Goal: Information Seeking & Learning: Learn about a topic

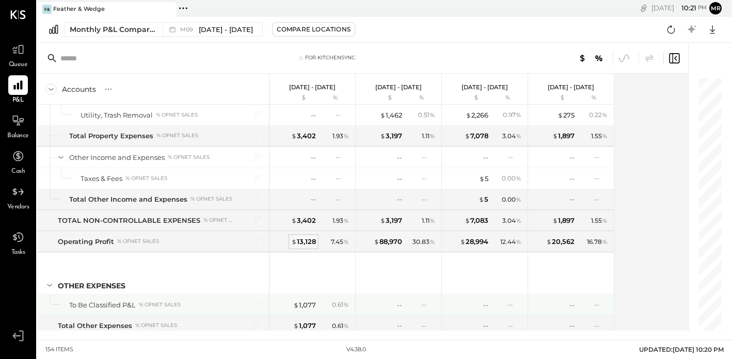
scroll to position [2676, 0]
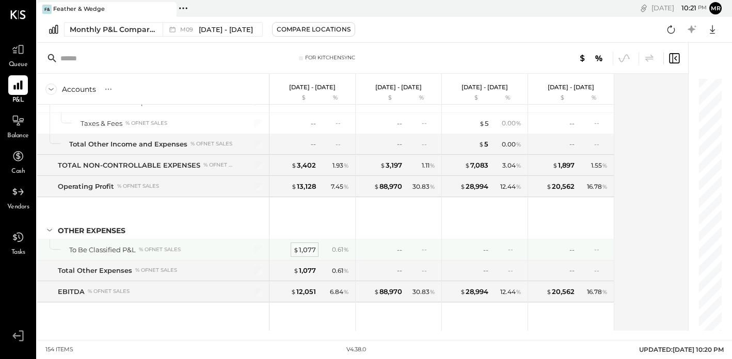
click at [305, 248] on div "$ 1,077" at bounding box center [304, 250] width 23 height 10
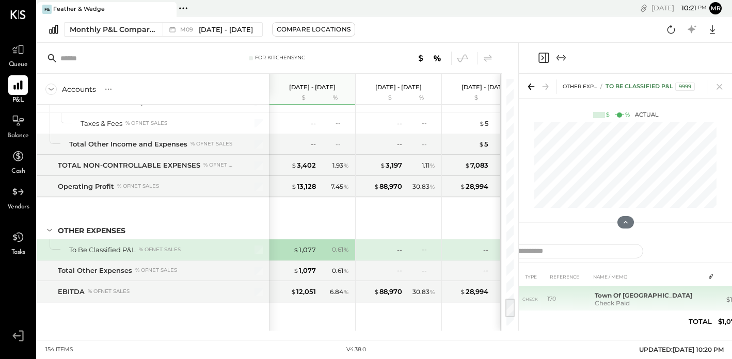
click at [714, 300] on td at bounding box center [711, 296] width 14 height 20
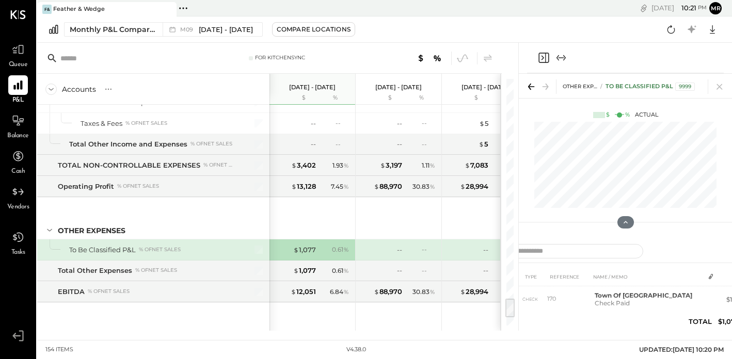
click at [565, 56] on icon "Expand panel (e)" at bounding box center [561, 58] width 12 height 12
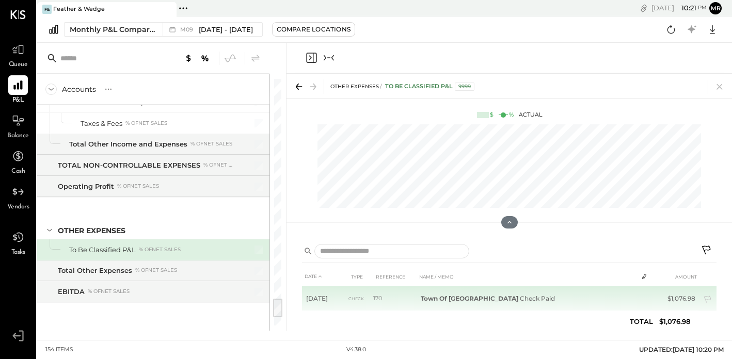
click at [604, 297] on td "Town Of Rockport Check Paid" at bounding box center [527, 298] width 221 height 25
click at [706, 299] on icon at bounding box center [708, 301] width 10 height 10
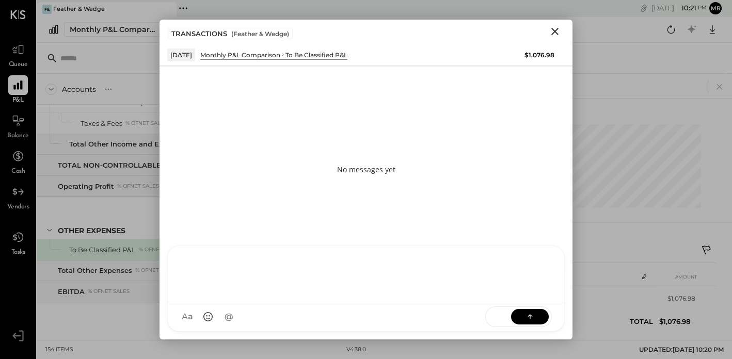
click at [246, 317] on div "RS [PERSON_NAME] TM [PERSON_NAME] ID [PERSON_NAME] Del [PERSON_NAME] M mr.[PERS…" at bounding box center [365, 289] width 397 height 86
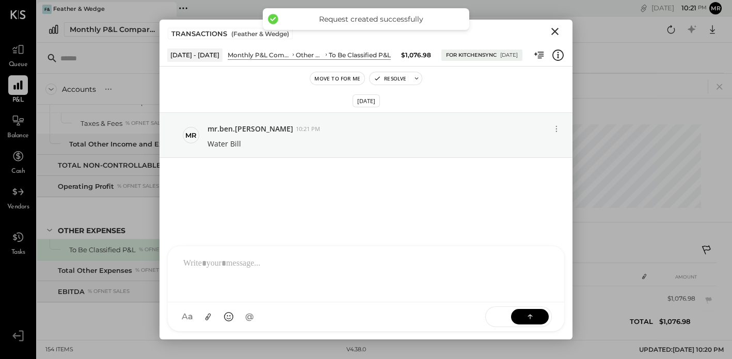
click at [556, 29] on icon "Close" at bounding box center [555, 31] width 12 height 12
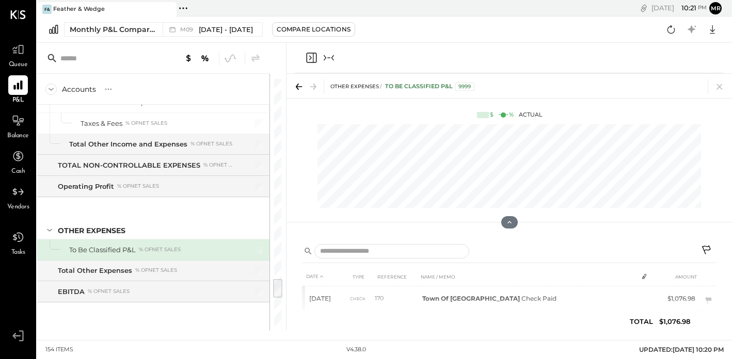
scroll to position [2436, 0]
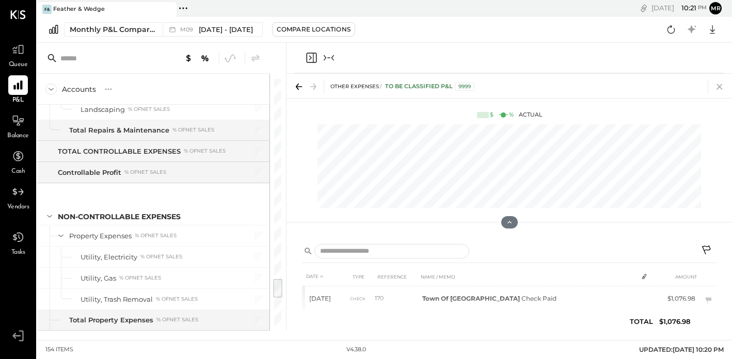
click at [717, 84] on icon at bounding box center [719, 87] width 6 height 6
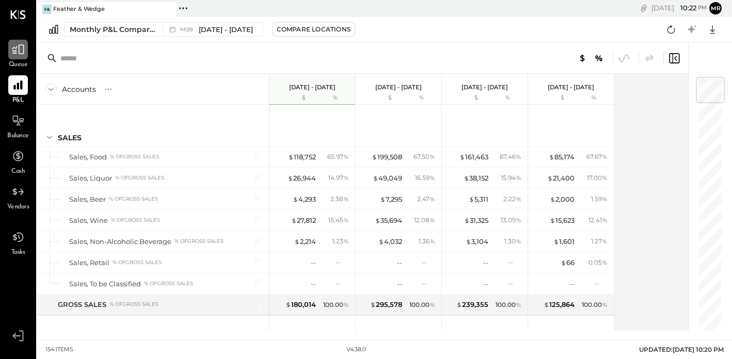
click at [21, 48] on icon at bounding box center [17, 49] width 13 height 13
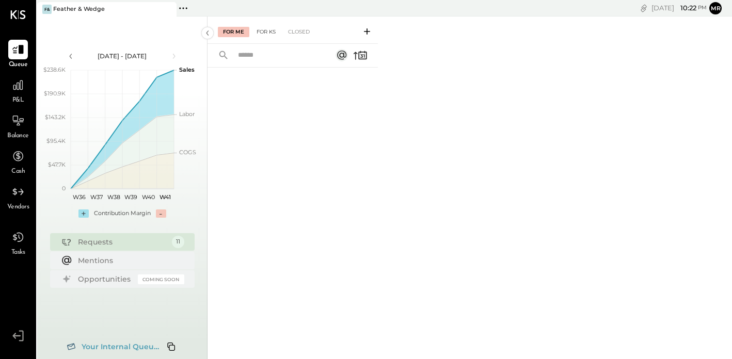
click at [264, 32] on div "For KS" at bounding box center [265, 32] width 29 height 10
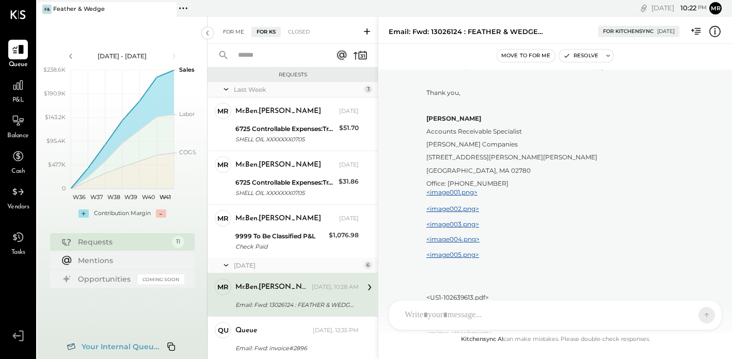
click at [238, 33] on div "For Me" at bounding box center [233, 32] width 31 height 10
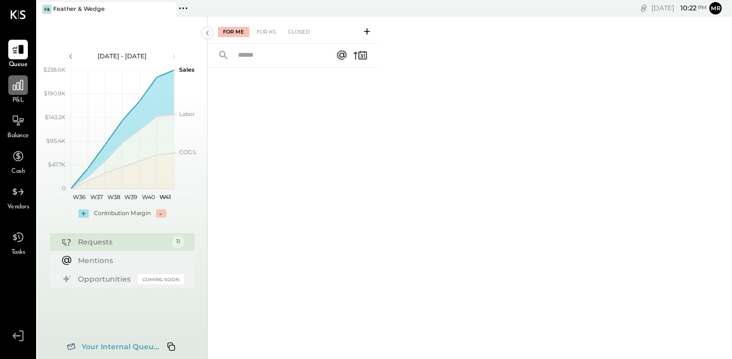
click at [15, 94] on div at bounding box center [18, 85] width 20 height 20
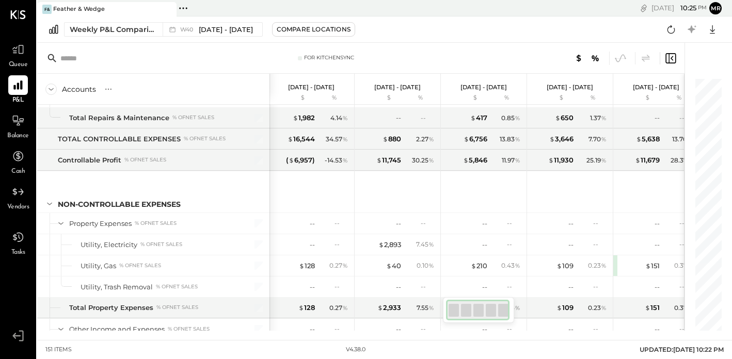
scroll to position [2228, 0]
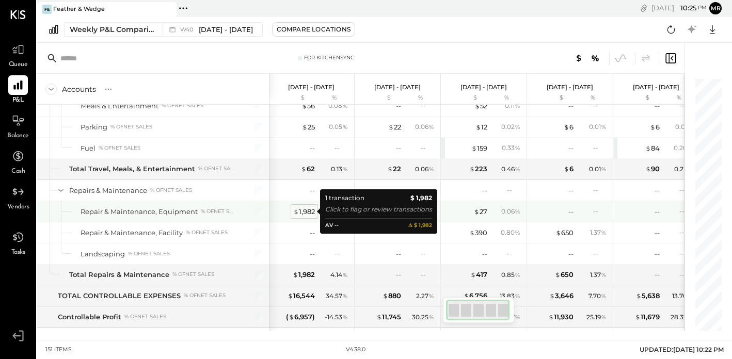
click at [306, 210] on div "$ 1,982" at bounding box center [304, 212] width 22 height 10
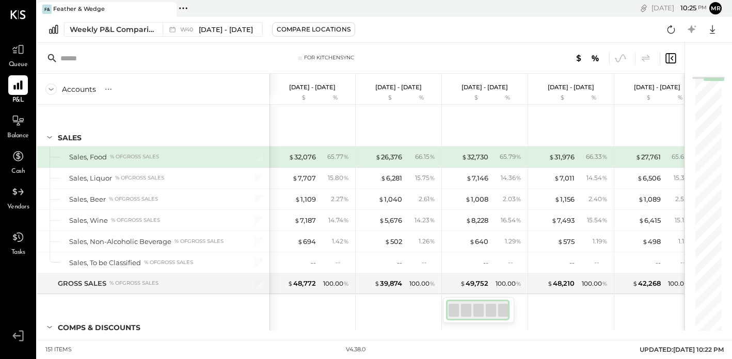
click at [675, 58] on icon at bounding box center [670, 58] width 10 height 10
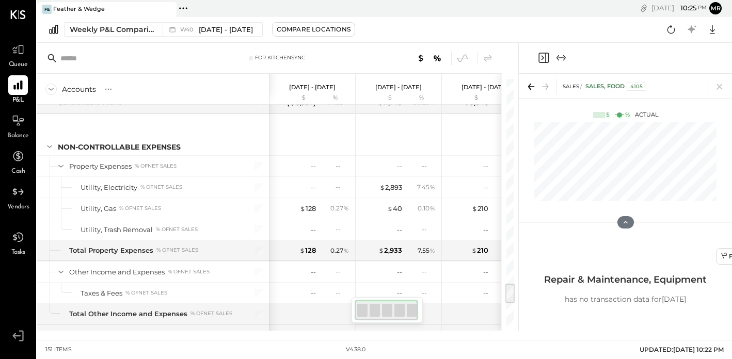
scroll to position [2309, 0]
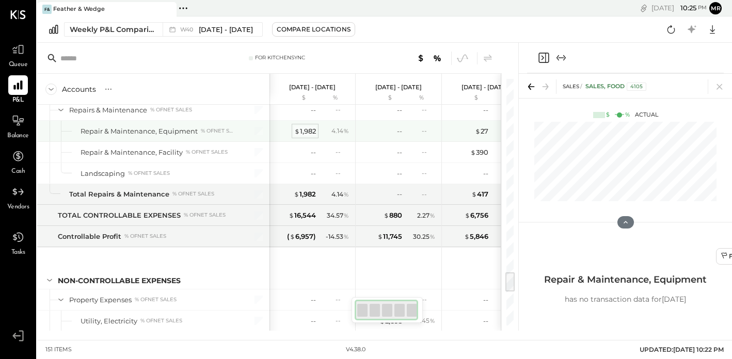
click at [305, 130] on div "$ 1,982" at bounding box center [305, 131] width 22 height 10
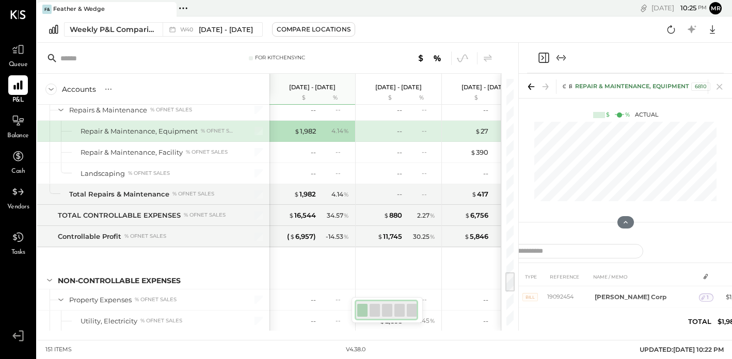
click at [566, 56] on icon "Expand panel (e)" at bounding box center [561, 58] width 12 height 12
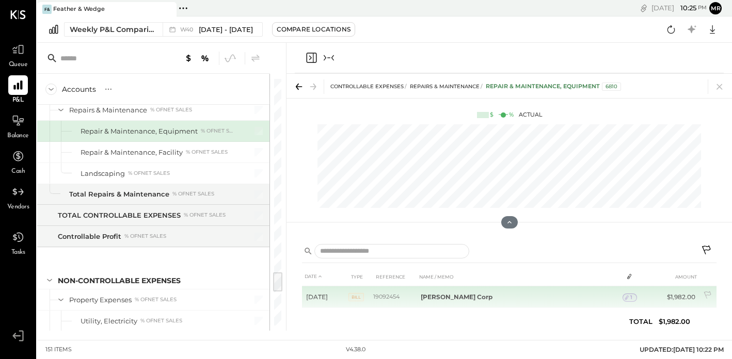
click at [623, 298] on icon at bounding box center [626, 297] width 7 height 7
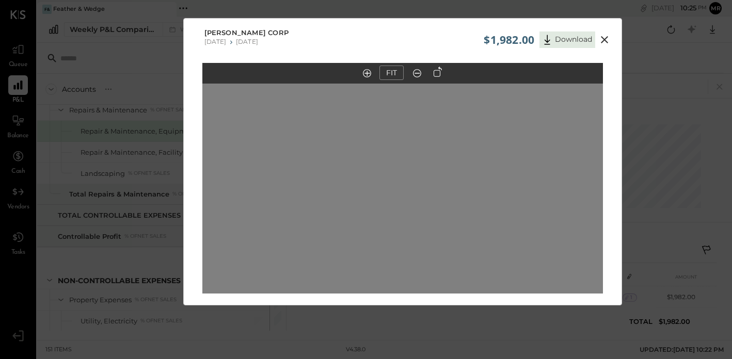
click at [602, 38] on icon at bounding box center [604, 39] width 7 height 7
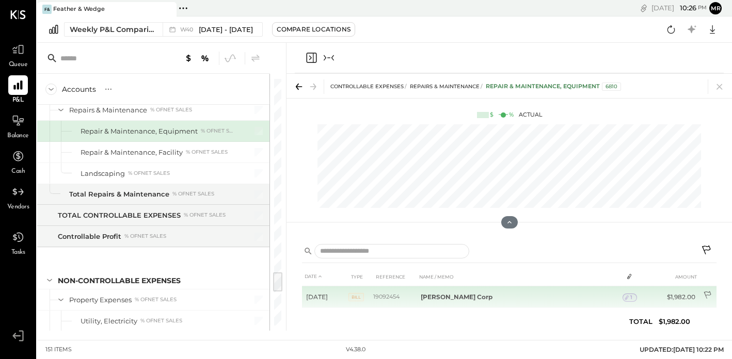
click at [710, 296] on icon at bounding box center [708, 296] width 10 height 10
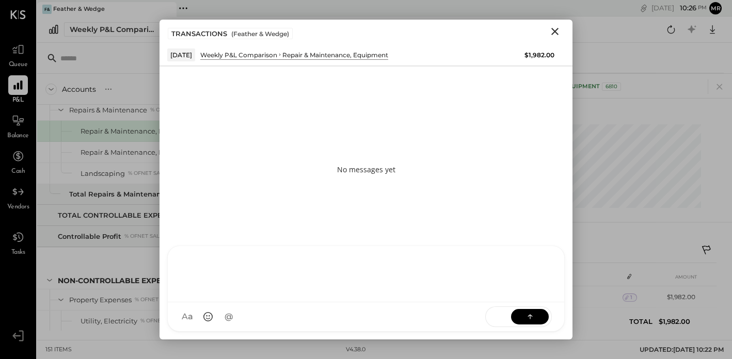
click at [252, 314] on div "RS [PERSON_NAME] TM [PERSON_NAME] ID [PERSON_NAME] Del [PERSON_NAME] M mr.[PERS…" at bounding box center [365, 289] width 397 height 86
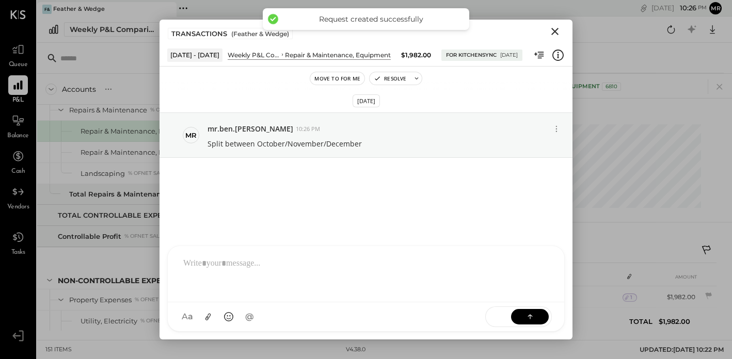
click at [556, 30] on icon "Close" at bounding box center [555, 31] width 12 height 12
